Goal: Register for event/course

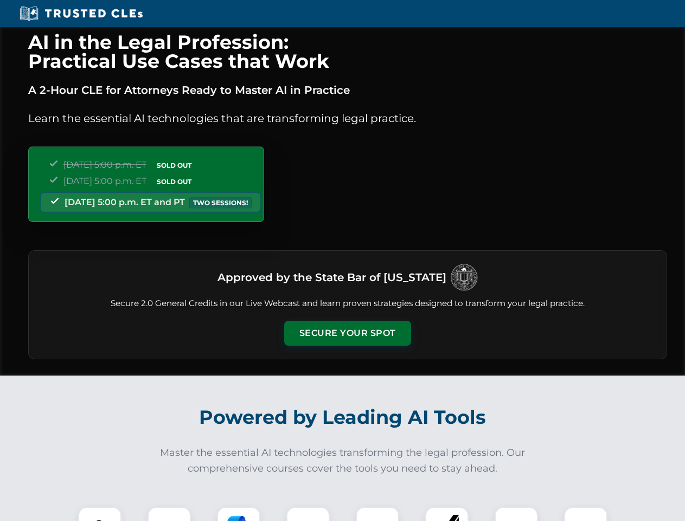
click at [347, 333] on button "Secure Your Spot" at bounding box center [347, 333] width 127 height 25
click at [100, 514] on img at bounding box center [99, 528] width 31 height 31
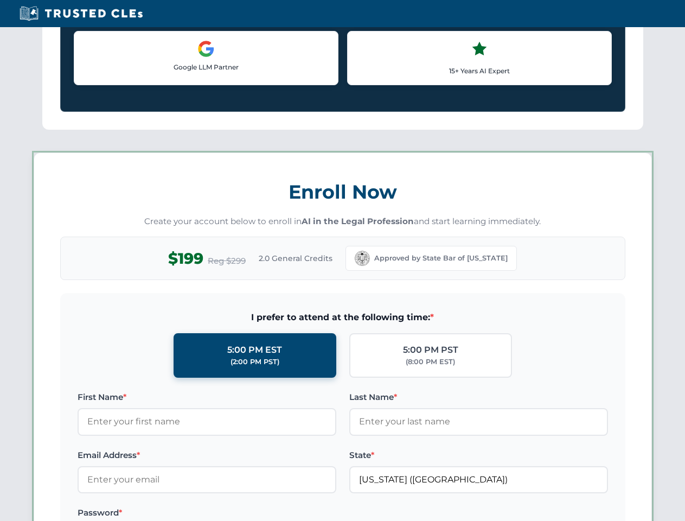
click at [239, 514] on label "Password *" at bounding box center [207, 512] width 259 height 13
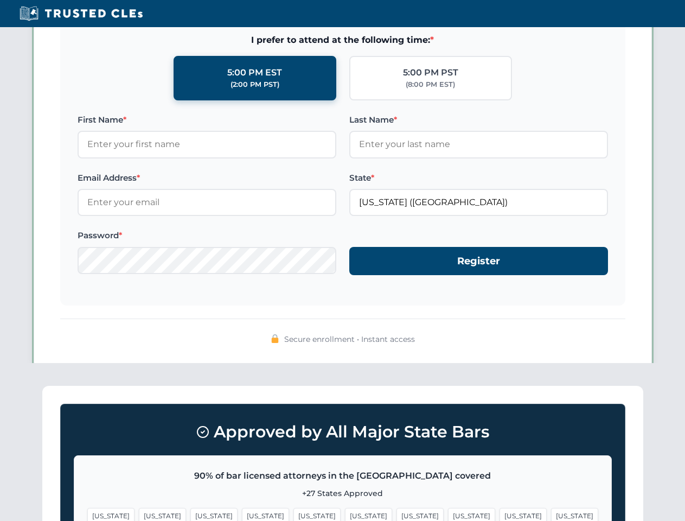
click at [500, 514] on span "[US_STATE]" at bounding box center [523, 516] width 47 height 16
